Goal: Task Accomplishment & Management: Use online tool/utility

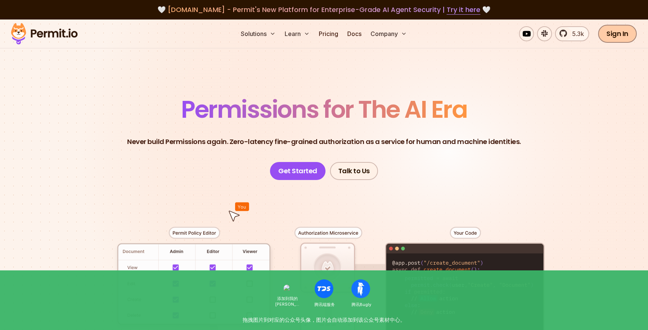
click at [619, 36] on link "Sign In" at bounding box center [617, 34] width 39 height 18
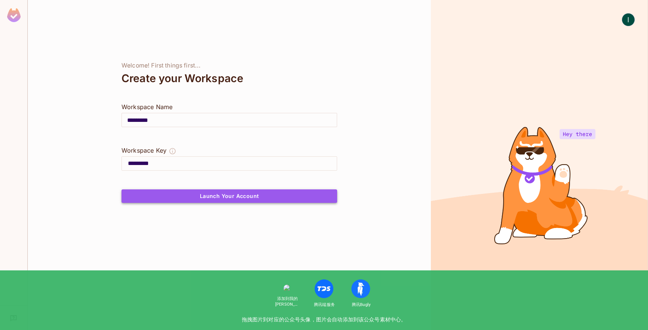
click at [228, 196] on button "Launch Your Account" at bounding box center [229, 195] width 216 height 13
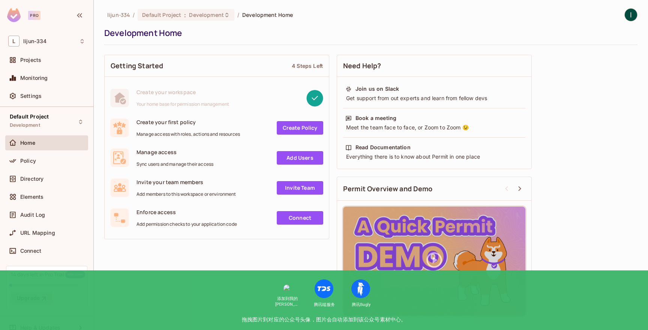
click at [229, 281] on div "Getting Started 4 Steps Left Create your workspace Your home base for permissio…" at bounding box center [370, 188] width 533 height 275
click at [233, 273] on div "Getting Started 4 Steps Left Create your workspace Your home base for permissio…" at bounding box center [370, 188] width 533 height 275
click at [53, 59] on div "Projects" at bounding box center [52, 60] width 65 height 6
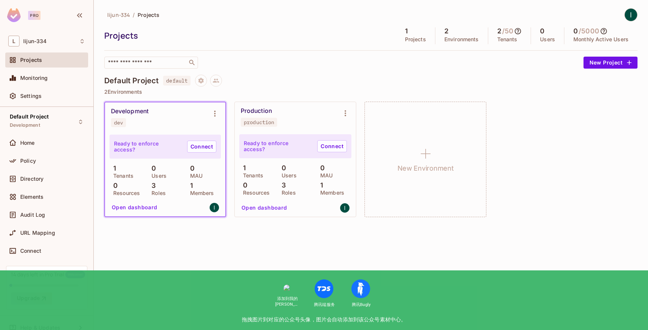
click at [225, 253] on div "lijun-334 / Projects Projects 1 Projects 2 Environments 2 / 50 Tenants 0 Users …" at bounding box center [371, 165] width 554 height 330
click at [44, 142] on div "Home" at bounding box center [52, 143] width 65 height 6
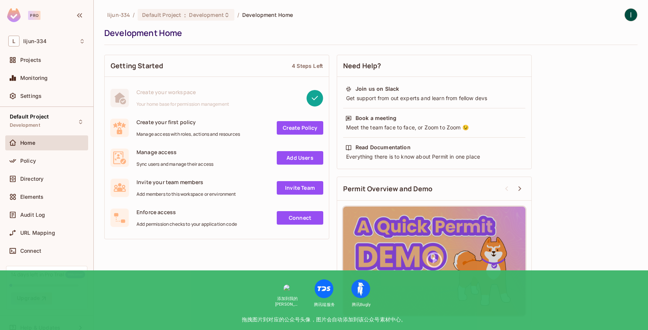
click at [268, 262] on div "Getting Started 4 Steps Left Create your workspace Your home base for permissio…" at bounding box center [370, 188] width 533 height 275
click at [216, 31] on div "Development Home" at bounding box center [368, 32] width 529 height 11
click at [51, 63] on div "Projects" at bounding box center [52, 60] width 65 height 6
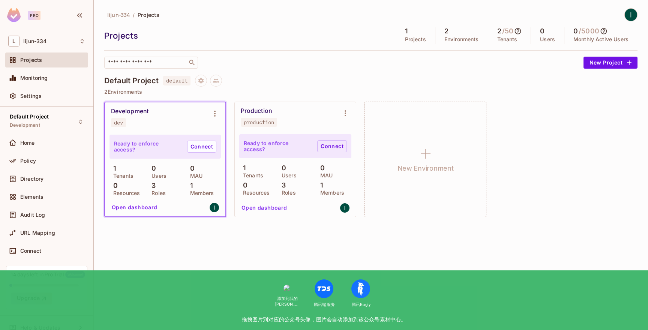
click at [330, 146] on link "Connect" at bounding box center [332, 146] width 30 height 12
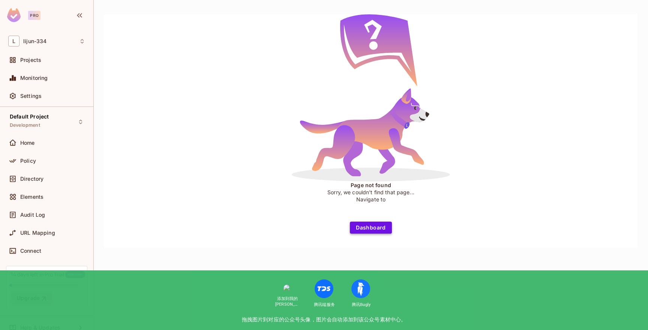
click at [366, 228] on button "Dashboard" at bounding box center [371, 228] width 42 height 12
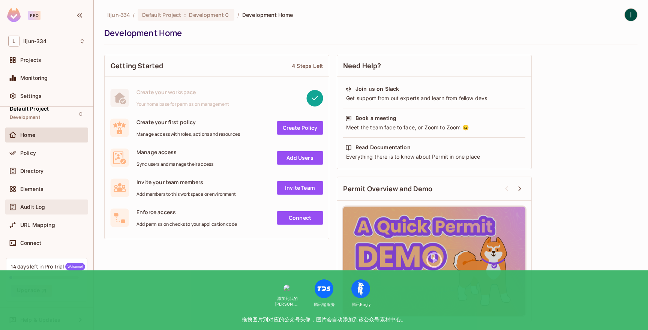
scroll to position [9, 0]
click at [294, 130] on link "Create Policy" at bounding box center [300, 127] width 46 height 13
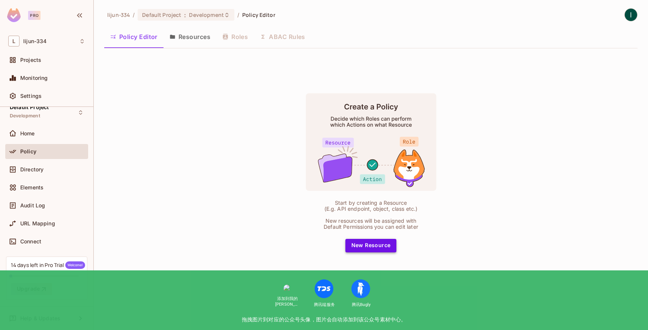
click at [365, 247] on button "New Resource" at bounding box center [370, 245] width 51 height 13
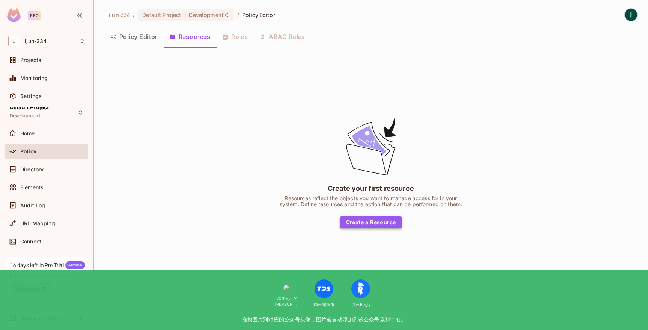
click at [364, 224] on button "Create a Resource" at bounding box center [371, 222] width 62 height 12
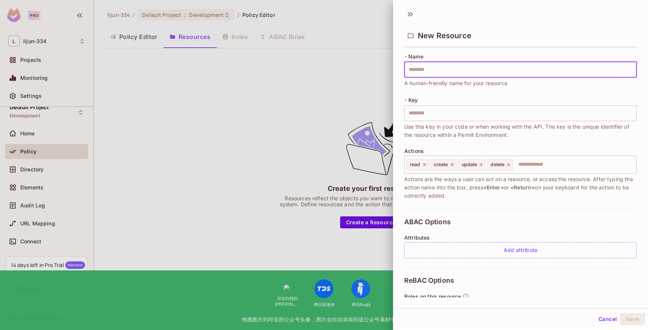
click at [302, 278] on div at bounding box center [324, 165] width 648 height 330
